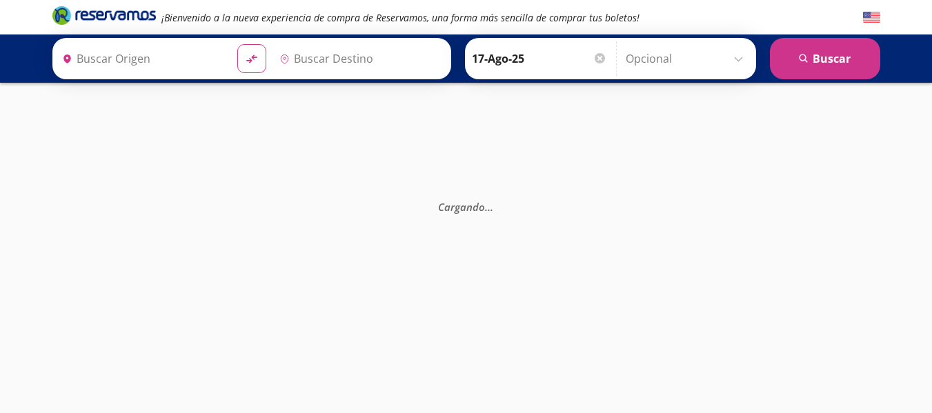
type input "Querétaro, Querétaro"
type input "Central Camionera [GEOGRAPHIC_DATA], [GEOGRAPHIC_DATA]"
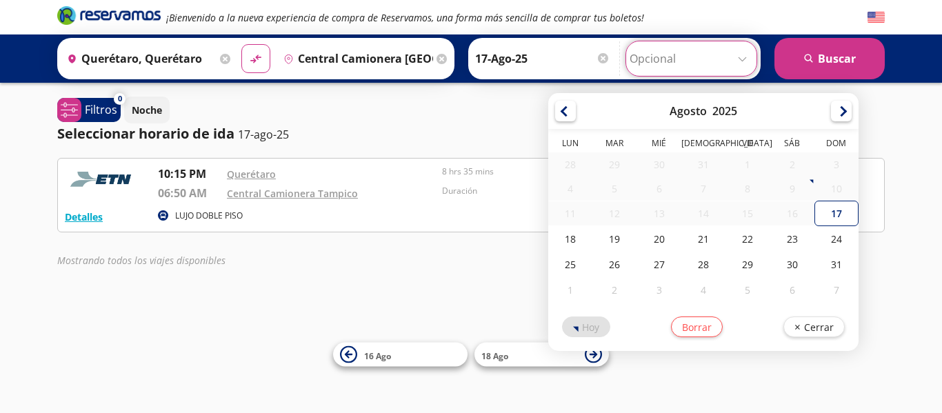
click at [717, 54] on input "Opcional" at bounding box center [691, 58] width 123 height 34
click at [742, 59] on input "Opcional" at bounding box center [691, 58] width 123 height 34
click at [498, 97] on div "Noche" at bounding box center [504, 110] width 761 height 27
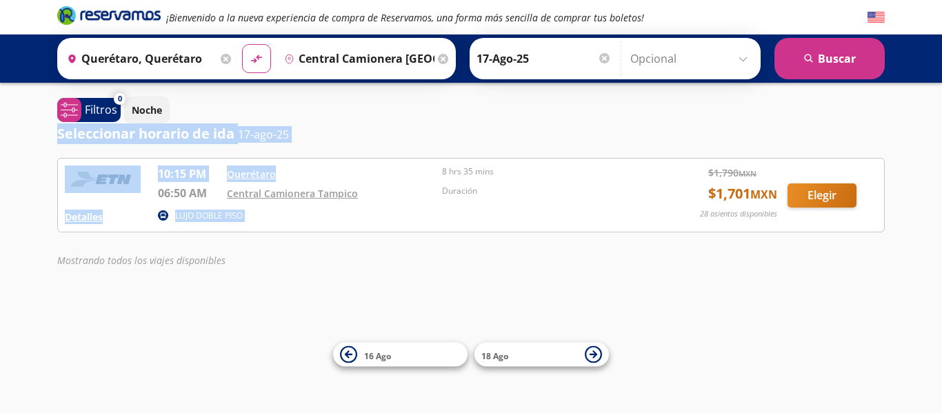
drag, startPoint x: 498, startPoint y: 97, endPoint x: 420, endPoint y: 152, distance: 95.5
click at [420, 152] on div "0 system-uicons:filtering Filtros chevron Noche Seleccionar horario de ida 17-a…" at bounding box center [471, 186] width 842 height 178
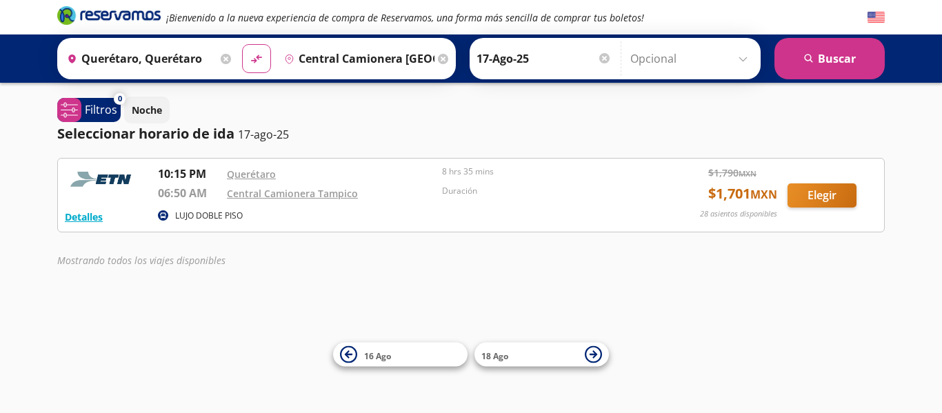
click at [381, 279] on div "¡Bienvenido a la nueva experiencia de compra de Reservamos, una forma más senci…" at bounding box center [471, 206] width 942 height 413
click at [819, 197] on button "Elegir" at bounding box center [822, 196] width 69 height 24
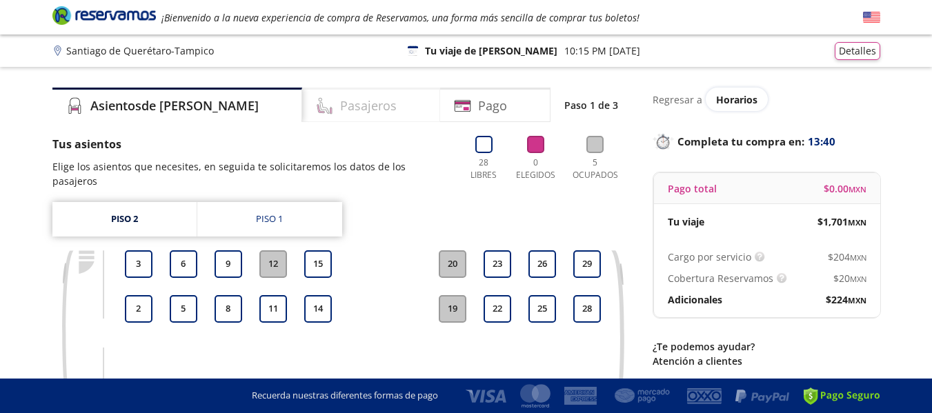
click at [340, 106] on h4 "Pasajeros" at bounding box center [368, 106] width 57 height 19
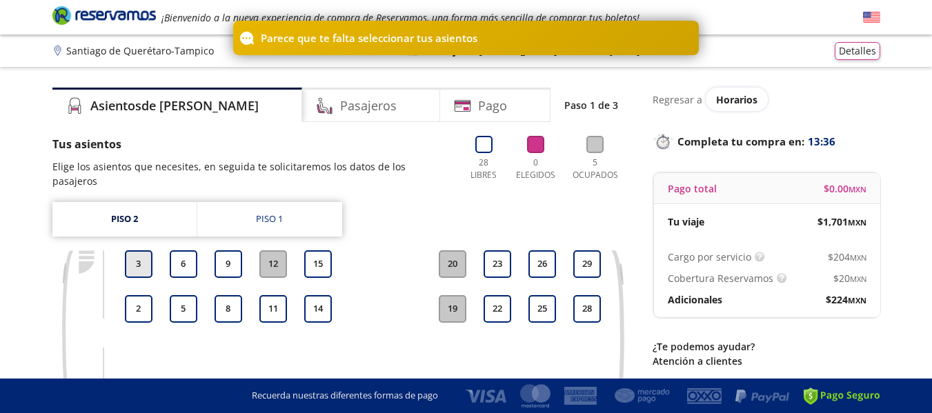
click at [141, 252] on button "3" at bounding box center [139, 264] width 28 height 28
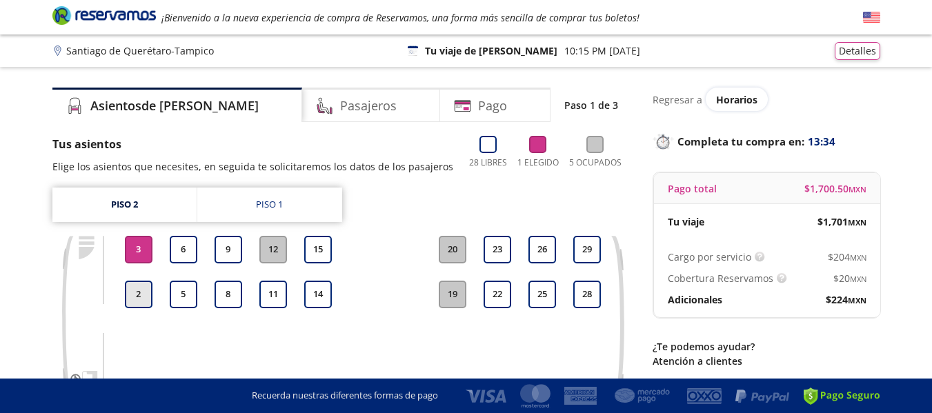
click at [146, 294] on button "2" at bounding box center [139, 295] width 28 height 28
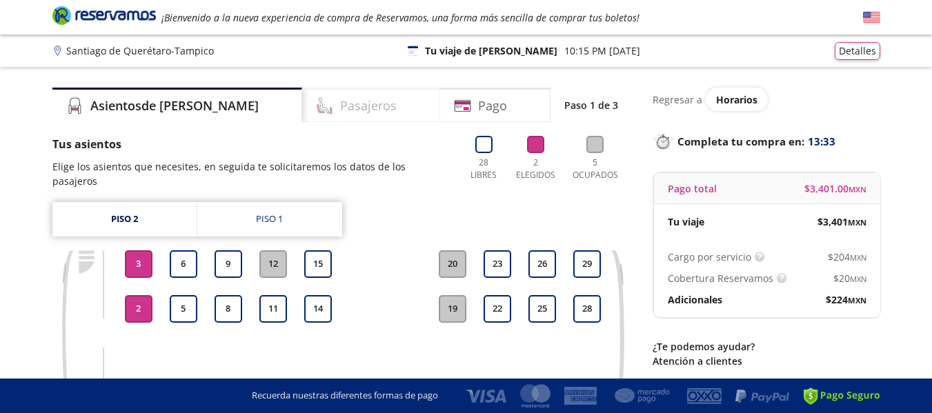
click at [340, 98] on h4 "Pasajeros" at bounding box center [368, 106] width 57 height 19
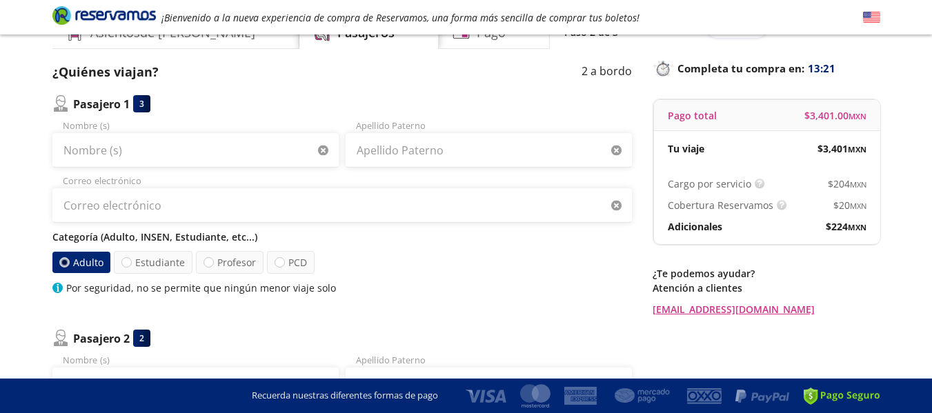
scroll to position [72, 0]
click at [181, 155] on input "Nombre (s)" at bounding box center [195, 151] width 286 height 34
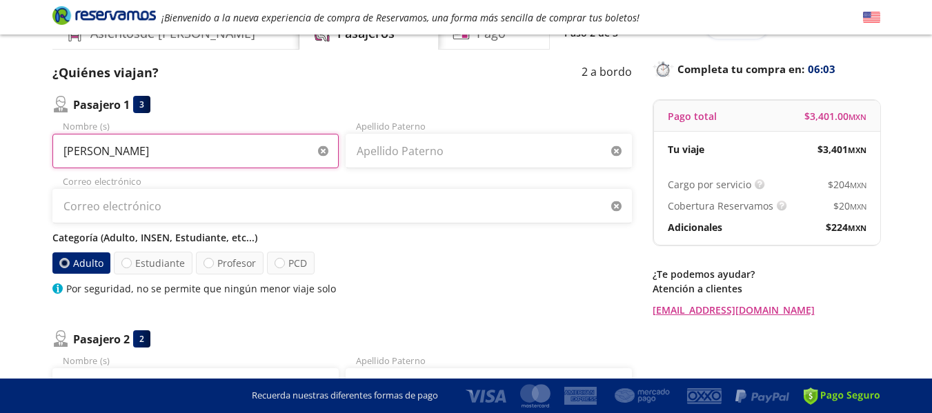
type input "VICENTE SALAS PEÑA"
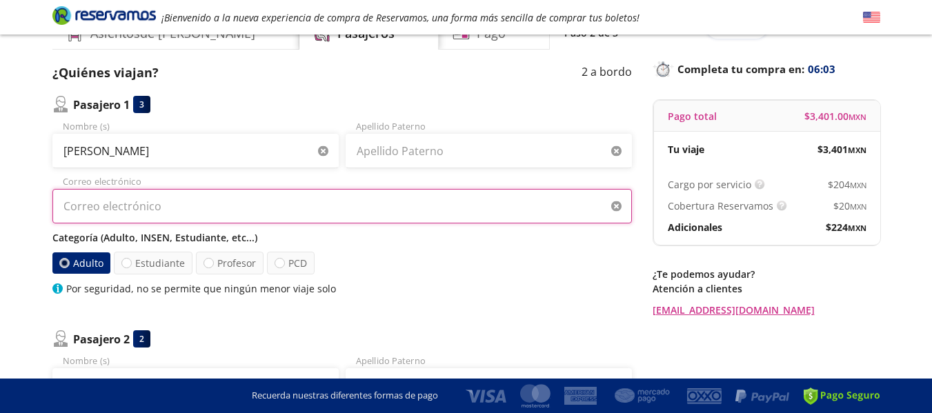
click at [98, 204] on input "Correo electrónico" at bounding box center [341, 206] width 579 height 34
type input "vsalaspena71@gmail.com"
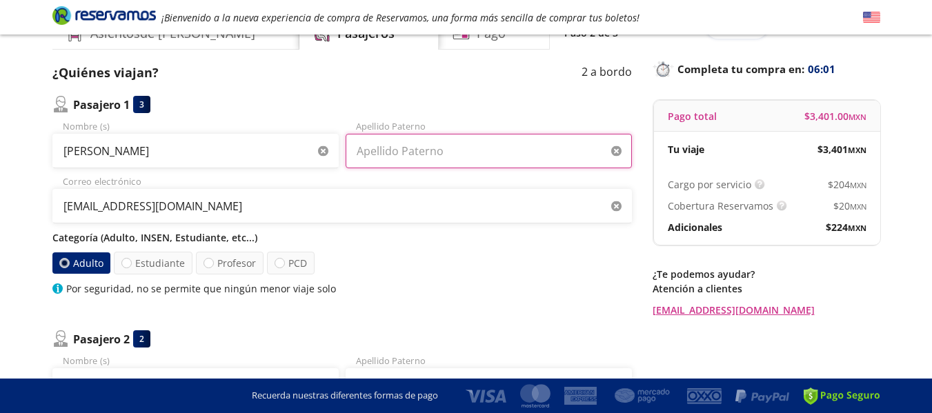
type input "SALAS PEÑA"
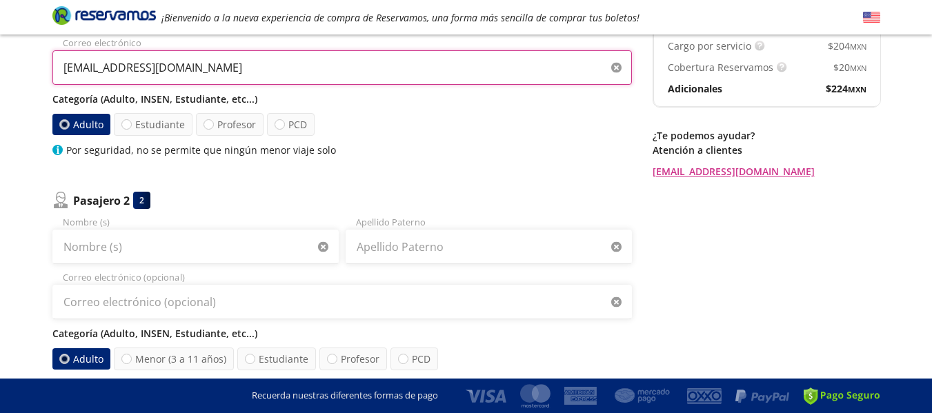
scroll to position [212, 0]
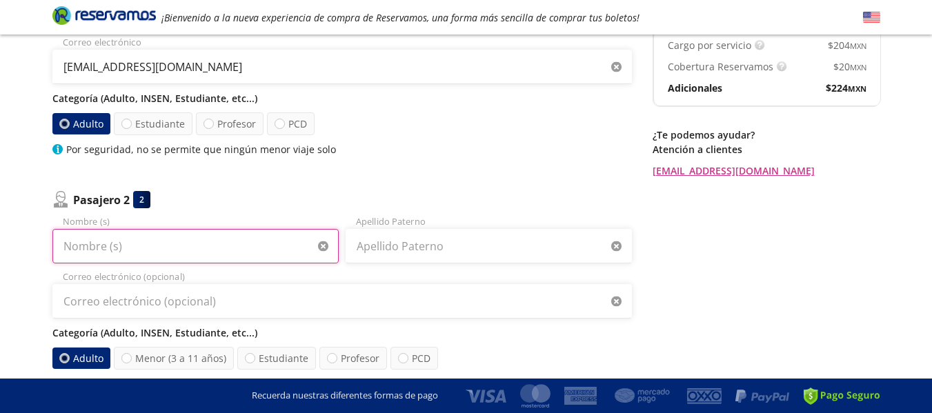
click at [198, 248] on input "Nombre (s)" at bounding box center [195, 246] width 286 height 34
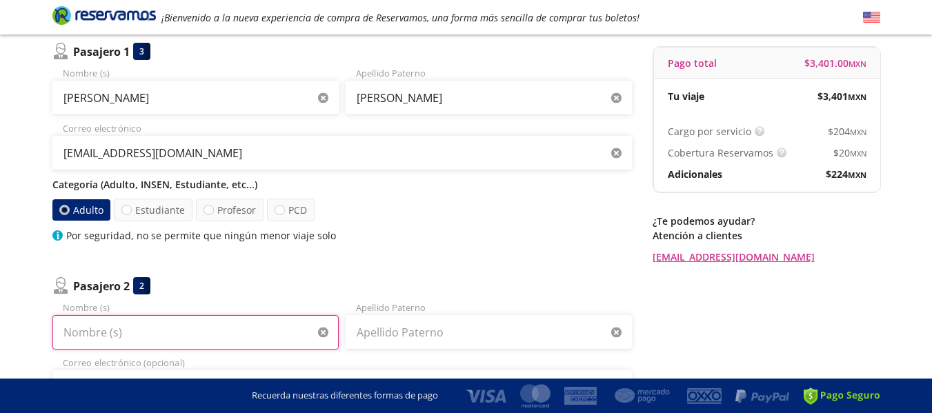
scroll to position [130, 0]
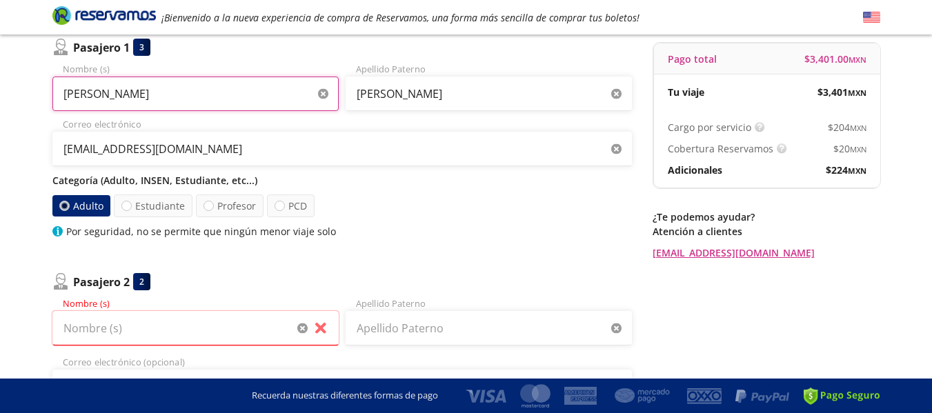
click at [195, 100] on input "VICENTE SALAS PEÑA" at bounding box center [195, 94] width 286 height 34
type input "VICENTE"
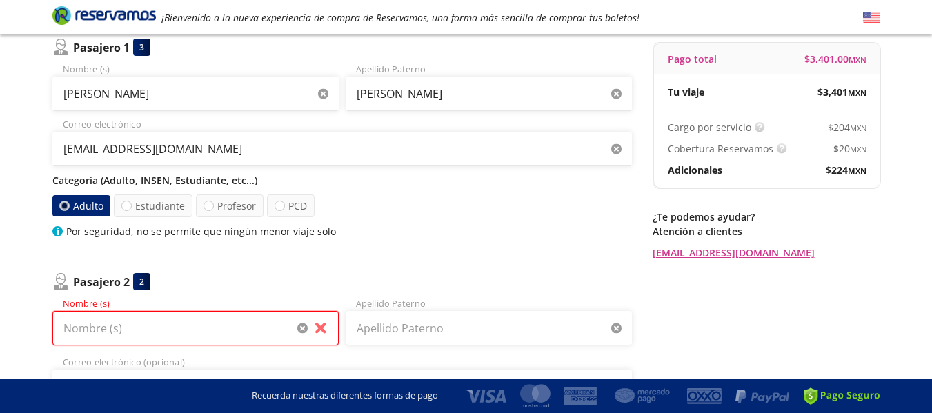
click at [145, 330] on input "Nombre (s)" at bounding box center [195, 328] width 286 height 34
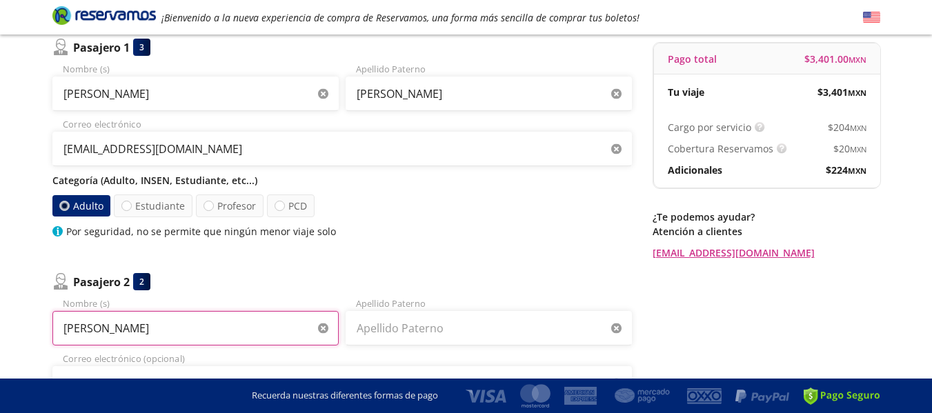
click at [186, 328] on input "MARIA GUADALUPE" at bounding box center [195, 328] width 286 height 34
type input "MARIA GUADALUPE"
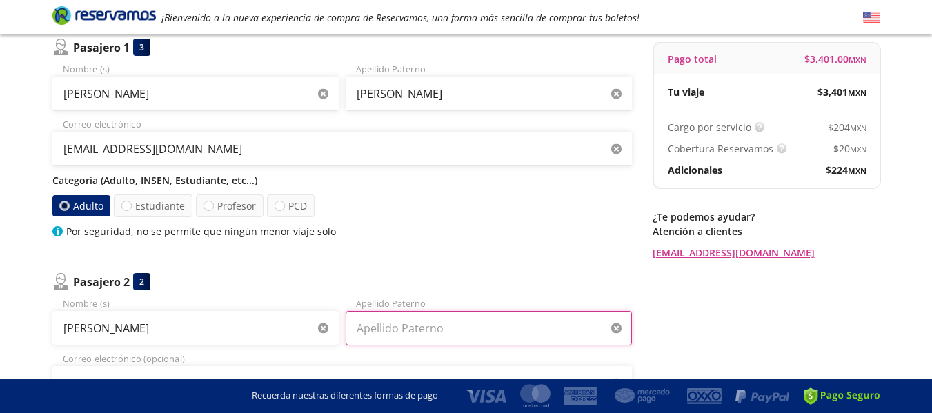
click at [387, 339] on input "Apellido Paterno" at bounding box center [489, 328] width 286 height 34
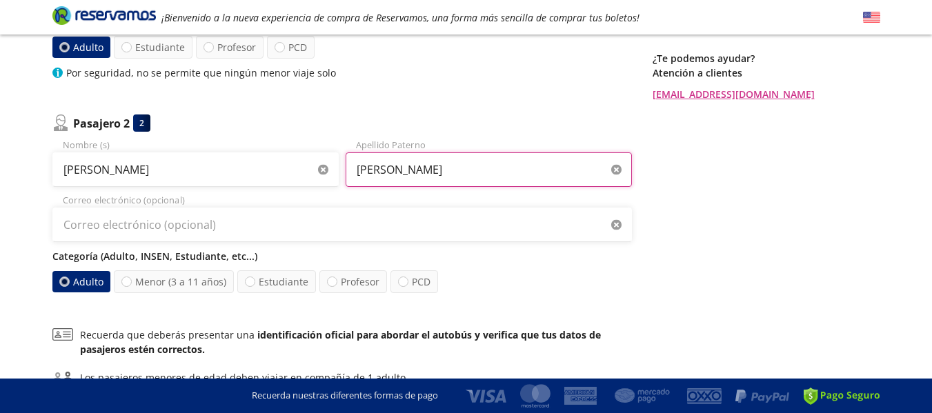
scroll to position [292, 0]
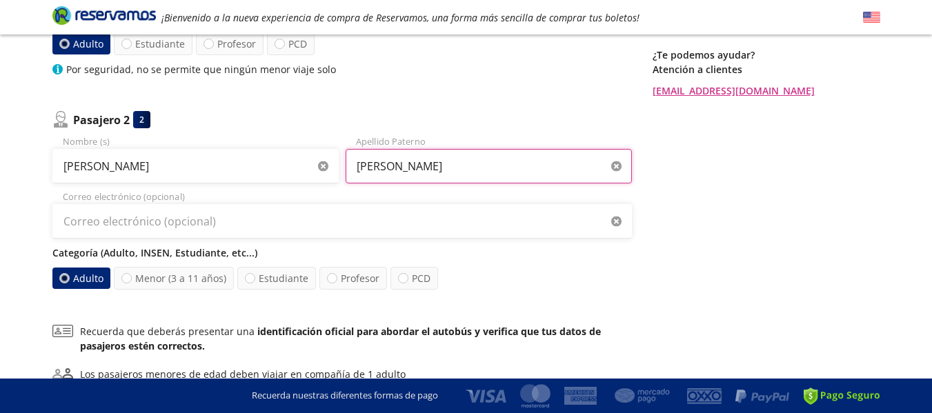
type input "PEÑA TORRES"
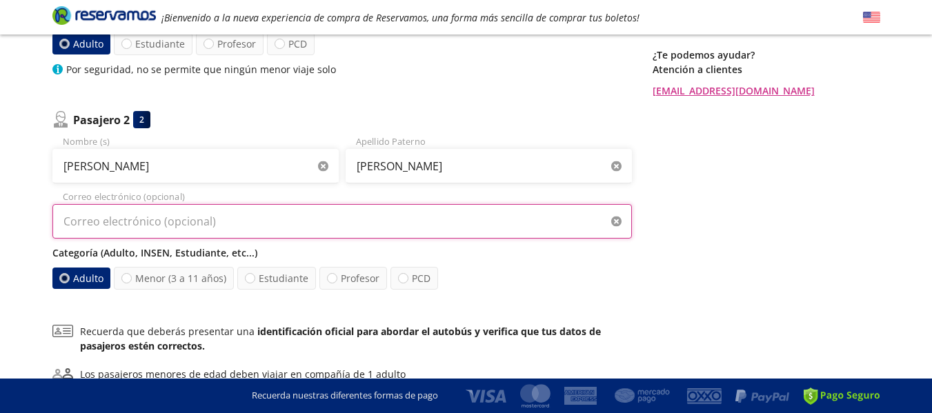
click at [283, 227] on input "Correo electrónico (opcional)" at bounding box center [341, 221] width 579 height 34
type input "vsalaspena71@gmail.com"
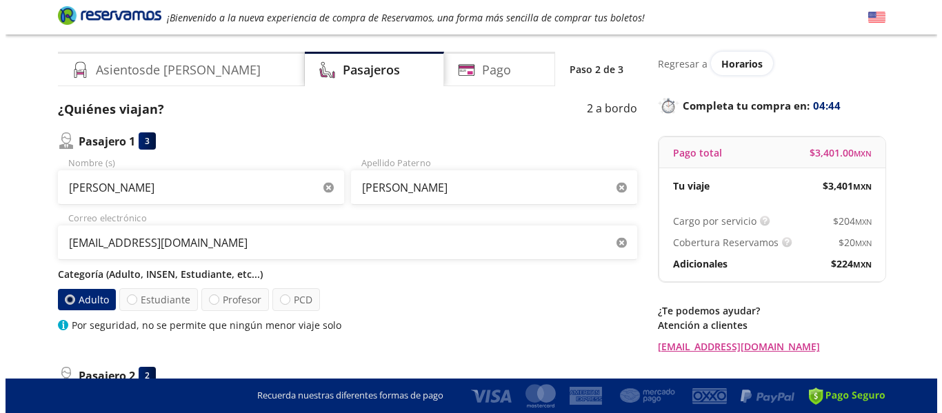
scroll to position [0, 0]
